Goal: Task Accomplishment & Management: Complete application form

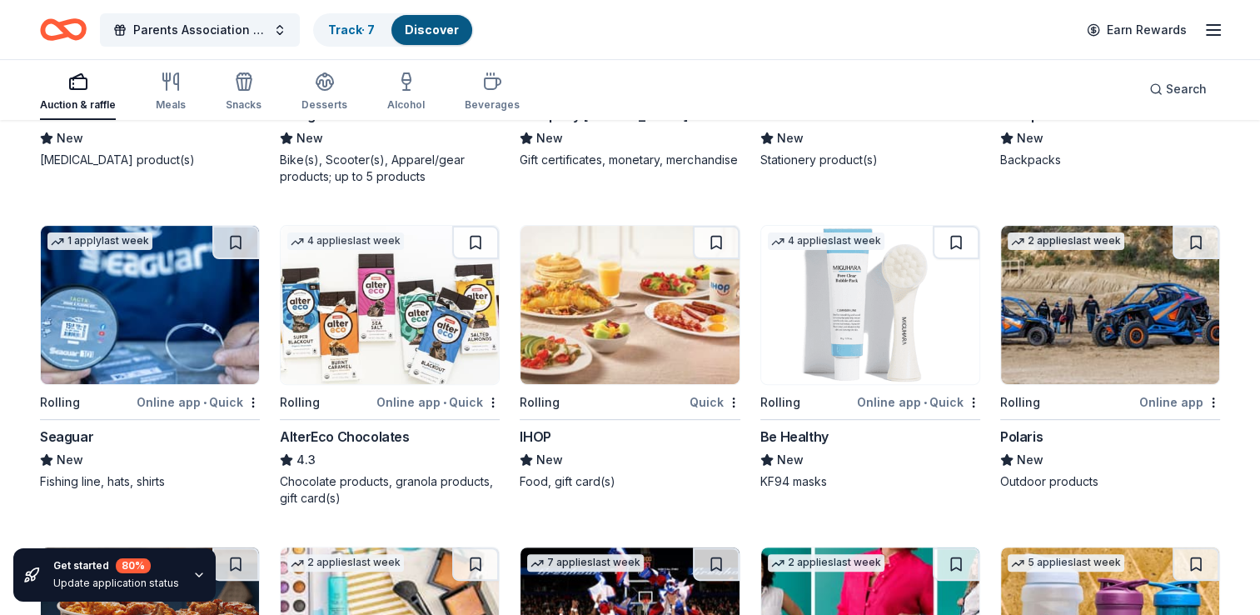
scroll to position [6880, 0]
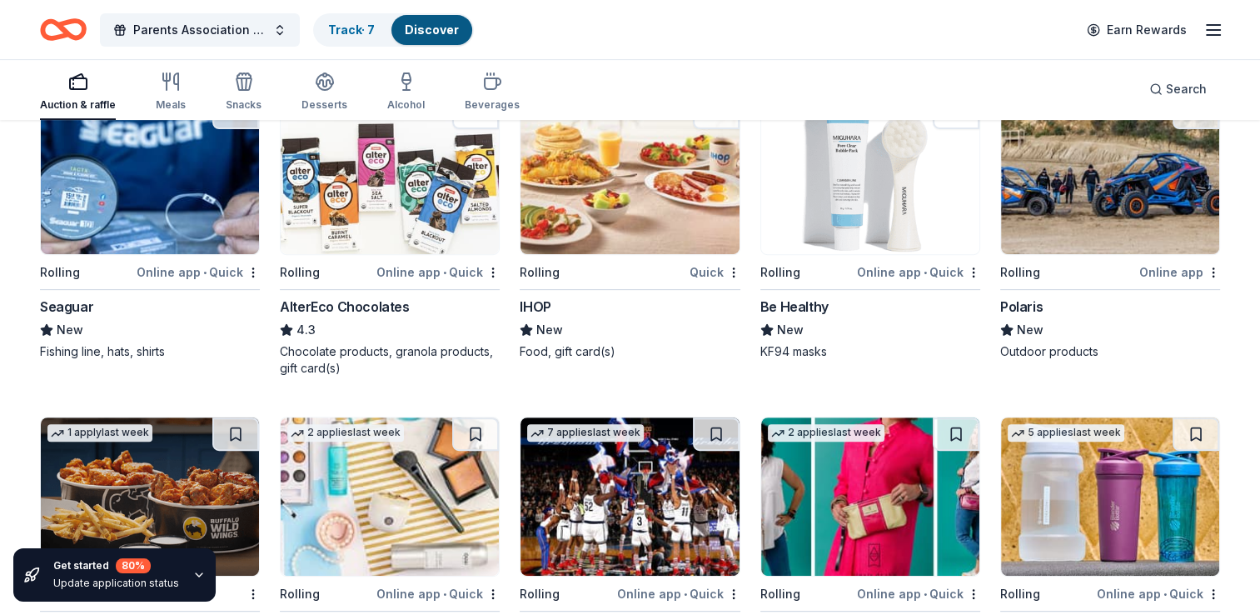
click at [1124, 485] on img at bounding box center [1110, 496] width 218 height 158
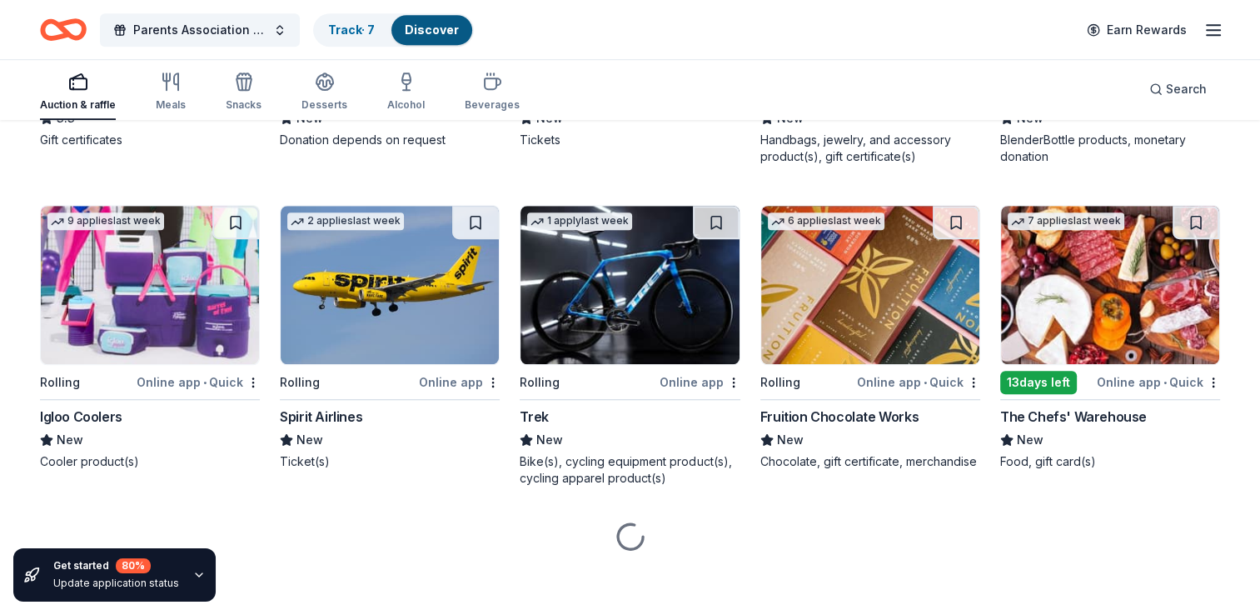
scroll to position [7405, 0]
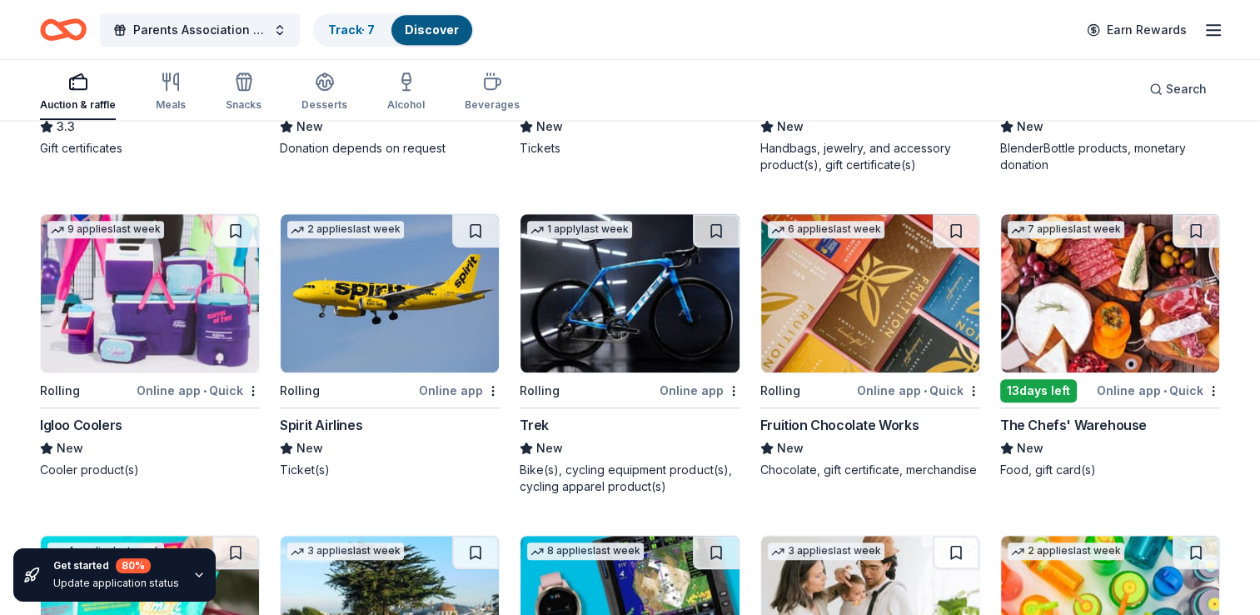
click at [147, 339] on img at bounding box center [150, 293] width 218 height 158
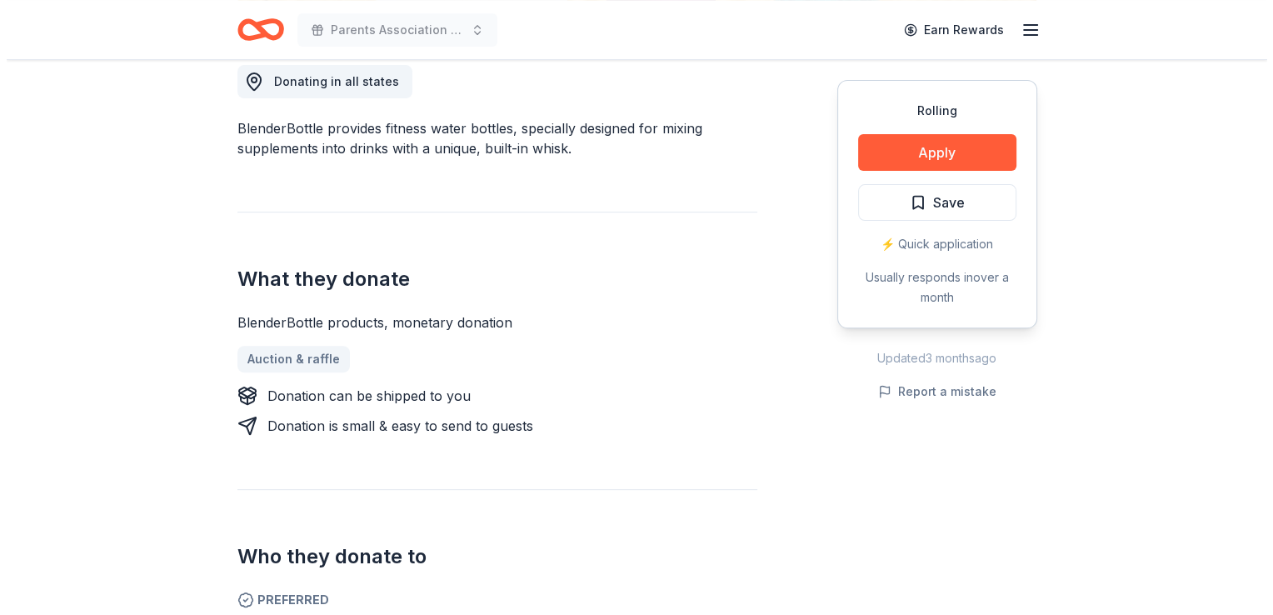
scroll to position [476, 0]
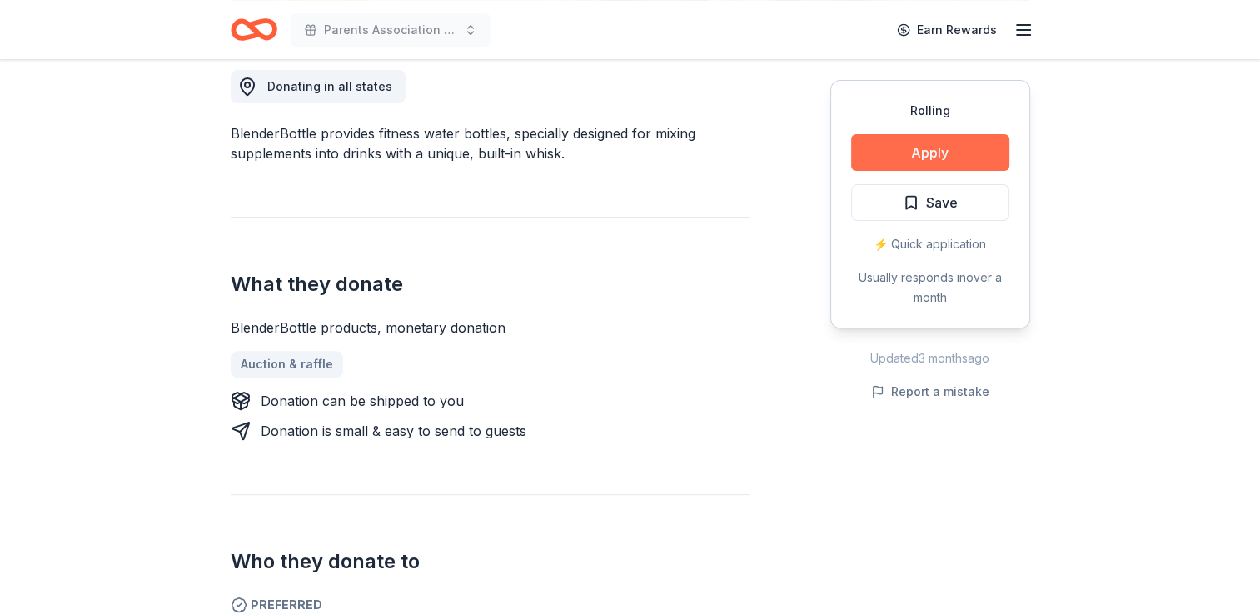
click at [931, 155] on button "Apply" at bounding box center [930, 152] width 158 height 37
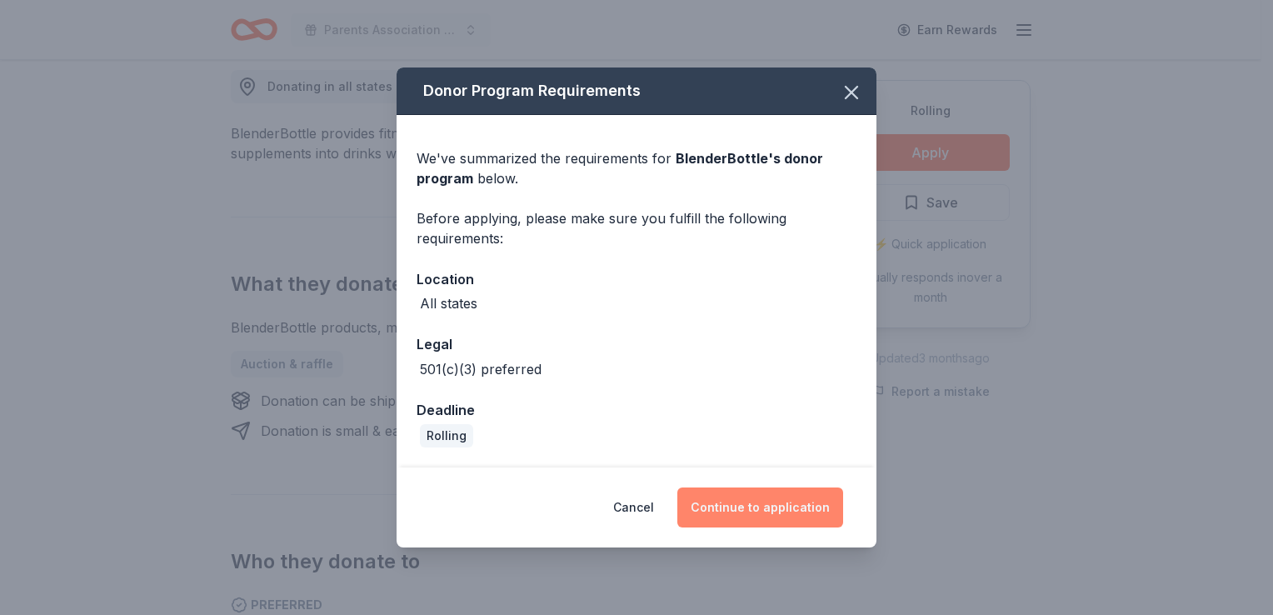
click at [750, 509] on button "Continue to application" at bounding box center [760, 507] width 166 height 40
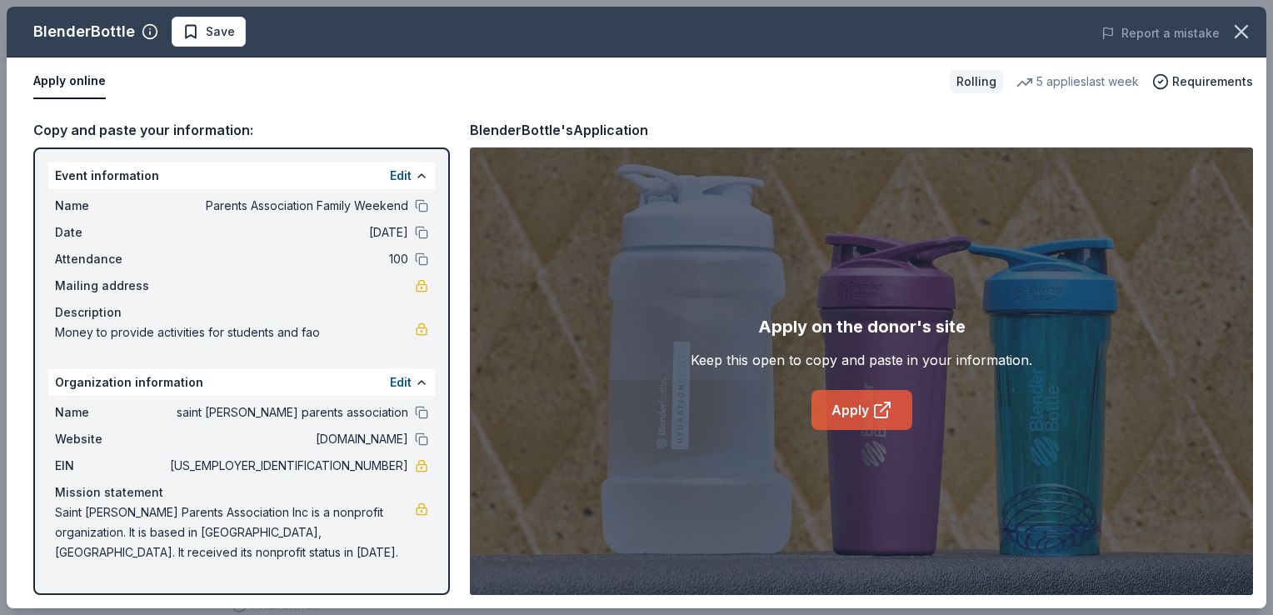
click at [836, 411] on link "Apply" at bounding box center [861, 410] width 101 height 40
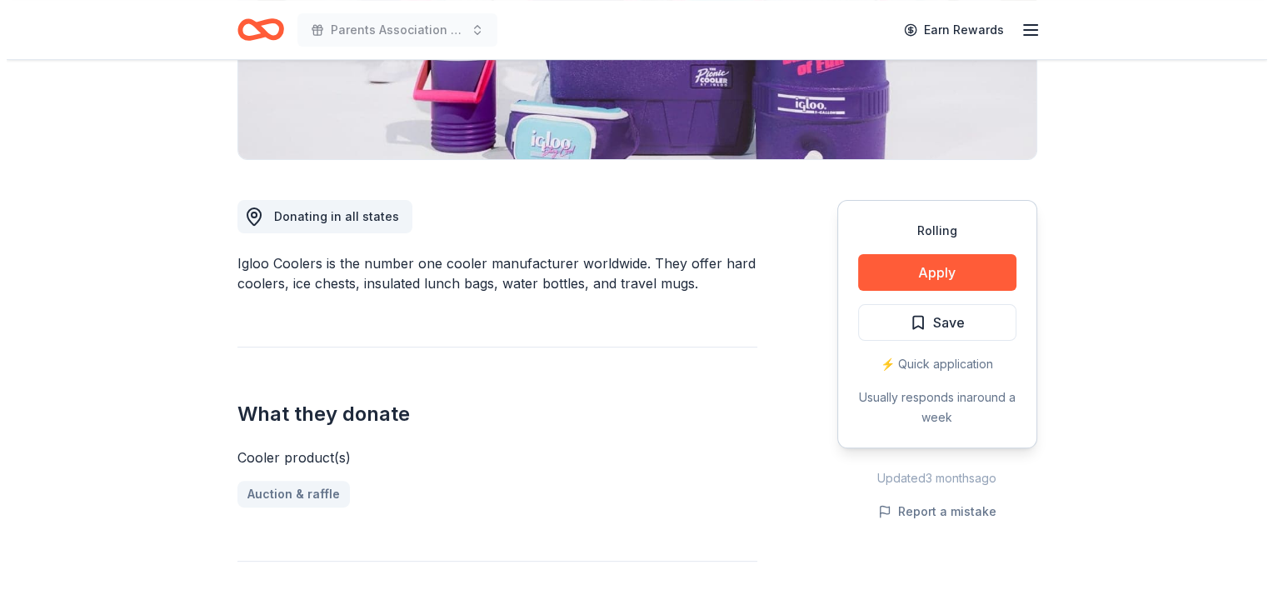
scroll to position [352, 0]
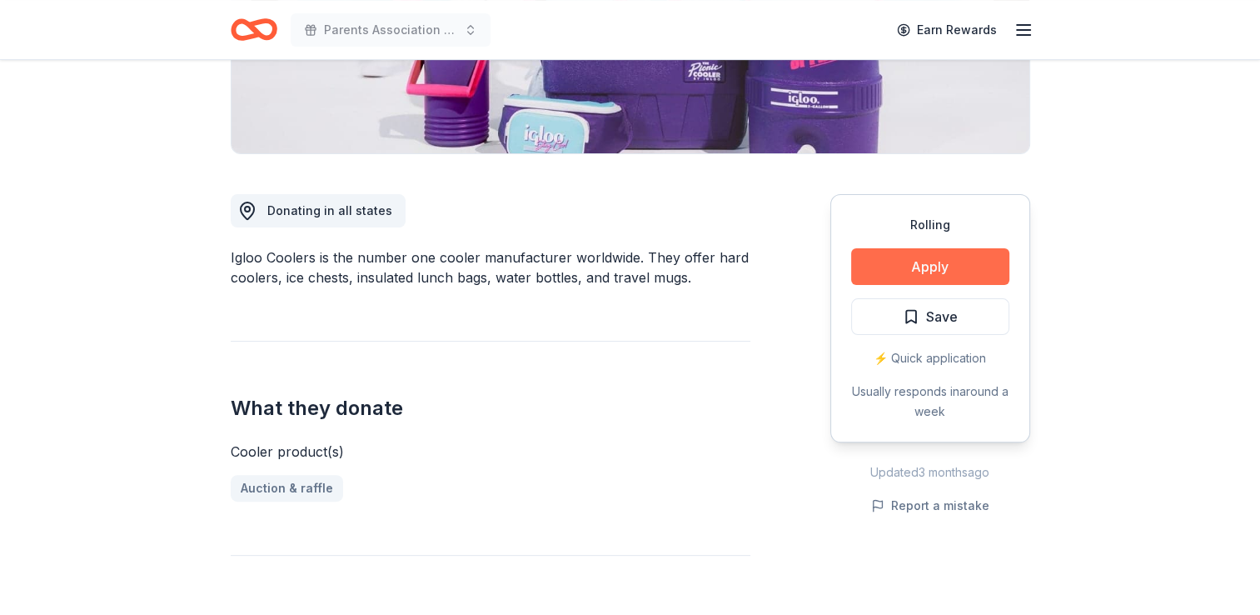
click at [926, 256] on button "Apply" at bounding box center [930, 266] width 158 height 37
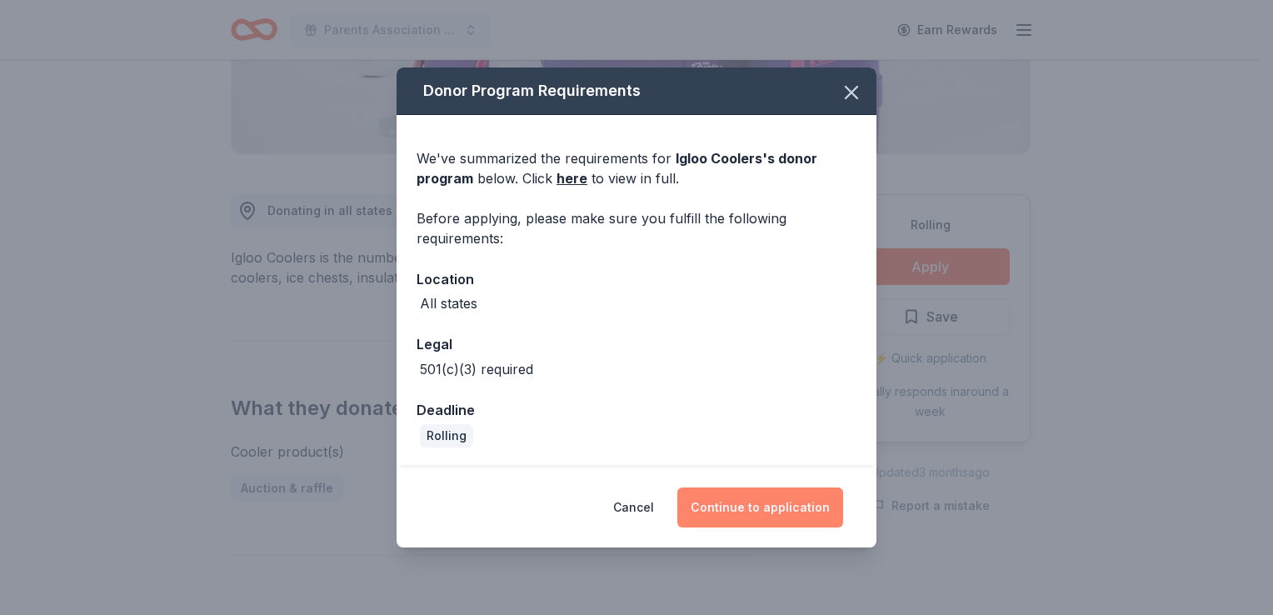
click at [795, 520] on button "Continue to application" at bounding box center [760, 507] width 166 height 40
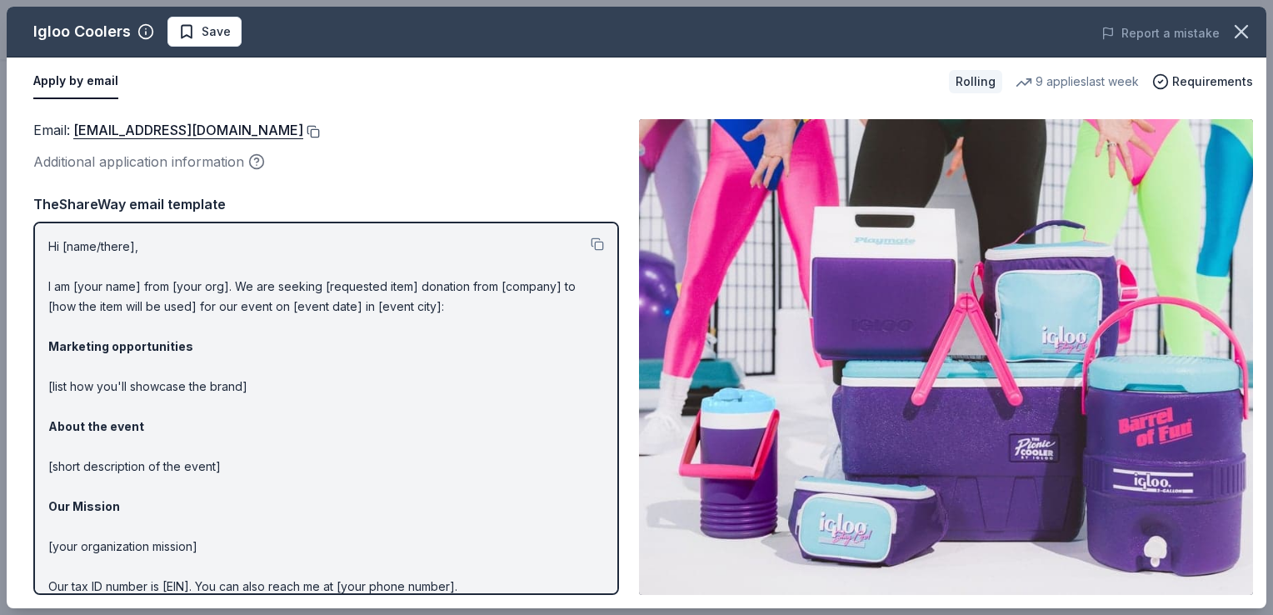
click at [303, 127] on button at bounding box center [311, 131] width 17 height 13
click at [303, 132] on button at bounding box center [311, 131] width 17 height 13
